Goal: Transaction & Acquisition: Book appointment/travel/reservation

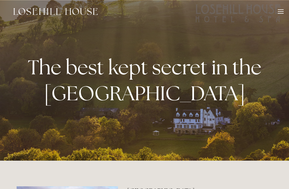
click at [279, 13] on div at bounding box center [280, 13] width 6 height 1
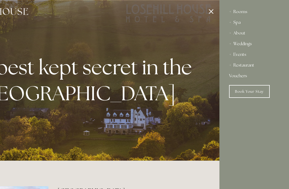
click at [245, 65] on div "Restaurant" at bounding box center [254, 65] width 50 height 11
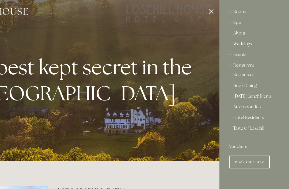
click at [245, 85] on link "Book Dining" at bounding box center [254, 86] width 42 height 6
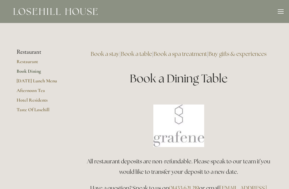
scroll to position [3, 0]
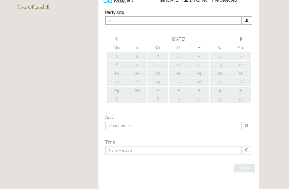
type input "Any Area"
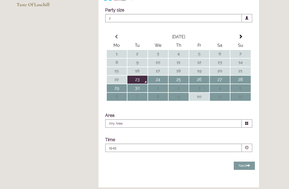
scroll to position [105, 0]
click at [200, 84] on td "26" at bounding box center [199, 80] width 20 height 8
click at [245, 152] on span at bounding box center [247, 148] width 10 height 9
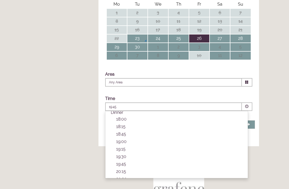
scroll to position [172, 0]
click at [121, 123] on p "18:00" at bounding box center [179, 120] width 126 height 5
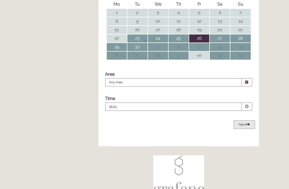
click at [242, 129] on button "Next Loading..." at bounding box center [243, 124] width 21 height 9
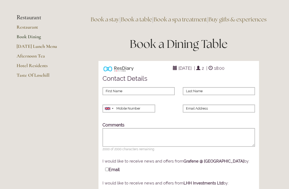
scroll to position [0, 0]
